Goal: Transaction & Acquisition: Purchase product/service

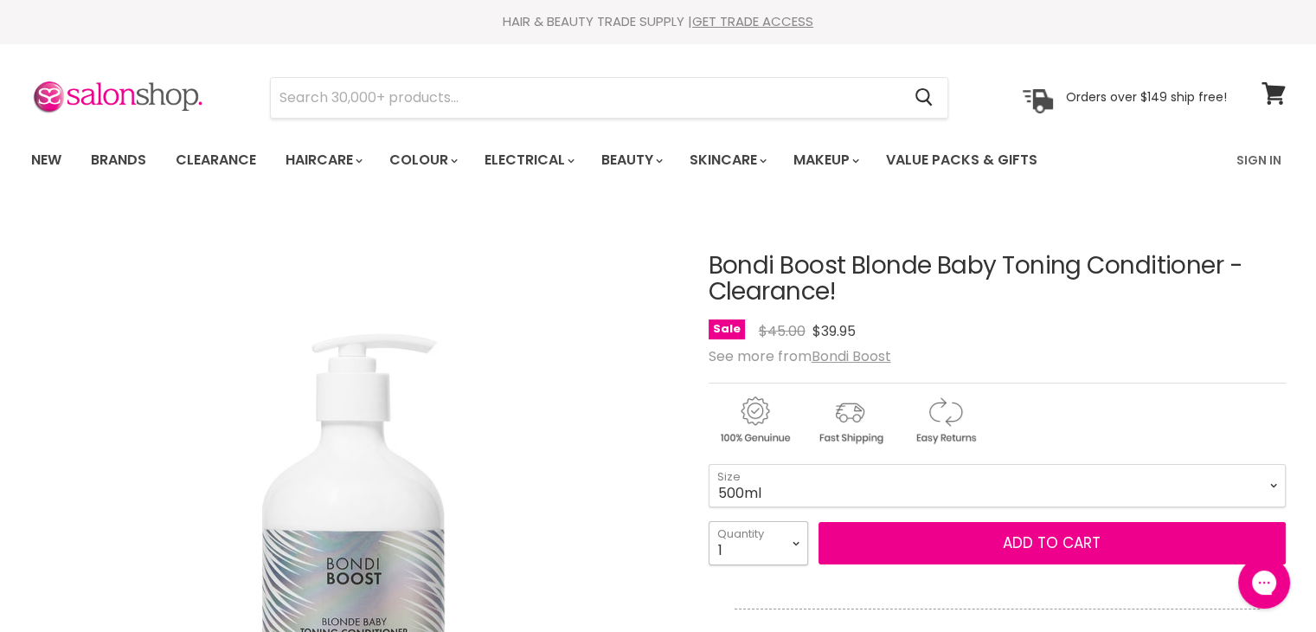
click at [796, 537] on select "1 2 3 4 5 6 7 8 9 10+" at bounding box center [759, 542] width 100 height 43
select select "2"
click at [709, 521] on select "1 2 3 4 5 6 7 8 9 10+" at bounding box center [759, 542] width 100 height 43
type input "2"
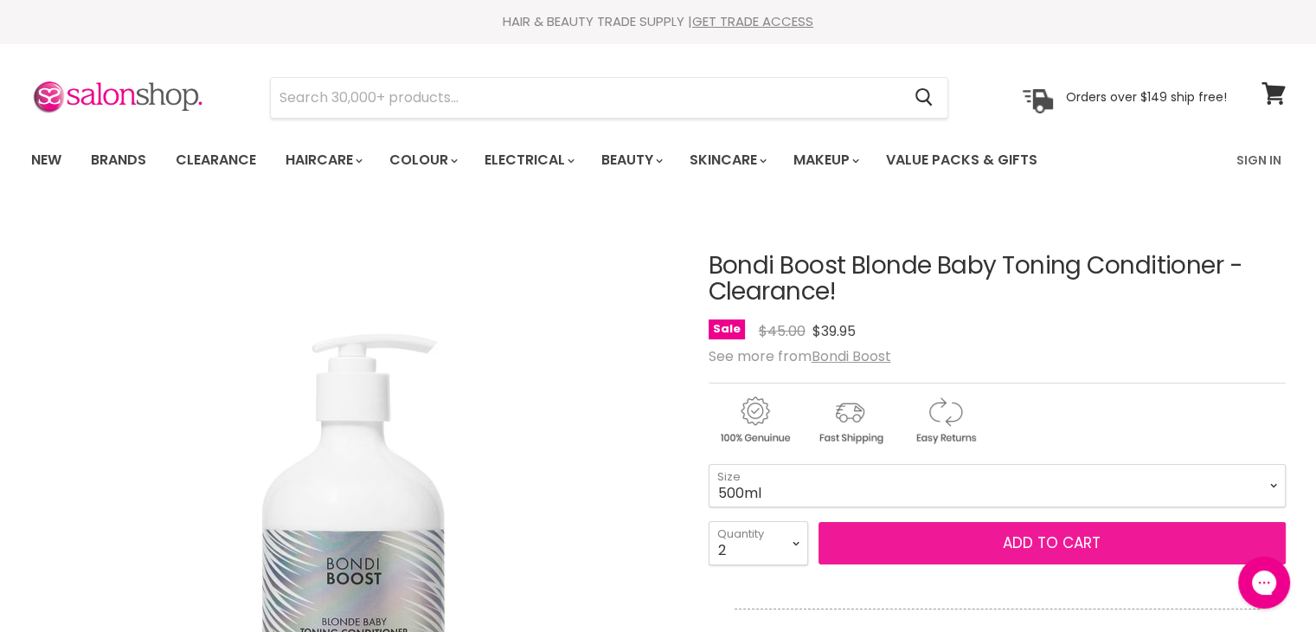
click at [1074, 539] on span "Add to cart" at bounding box center [1052, 542] width 98 height 21
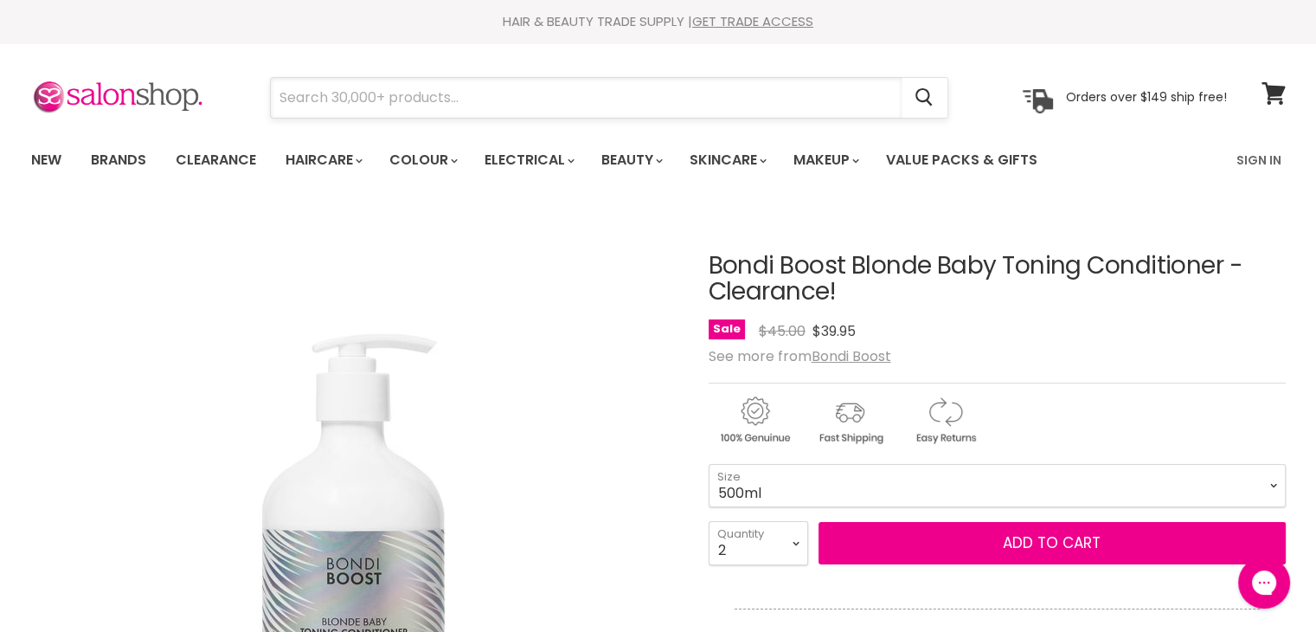
click at [301, 102] on input "Search" at bounding box center [586, 98] width 631 height 40
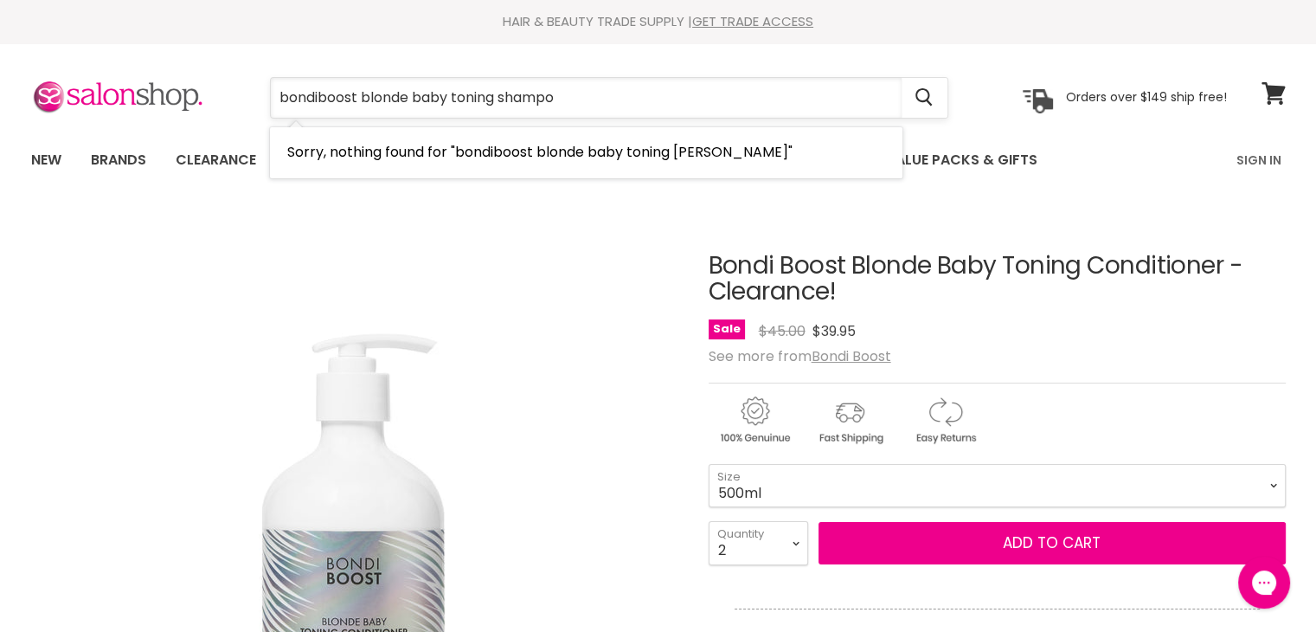
type input "bondiboost blonde baby toning shampoo"
